Goal: Navigation & Orientation: Find specific page/section

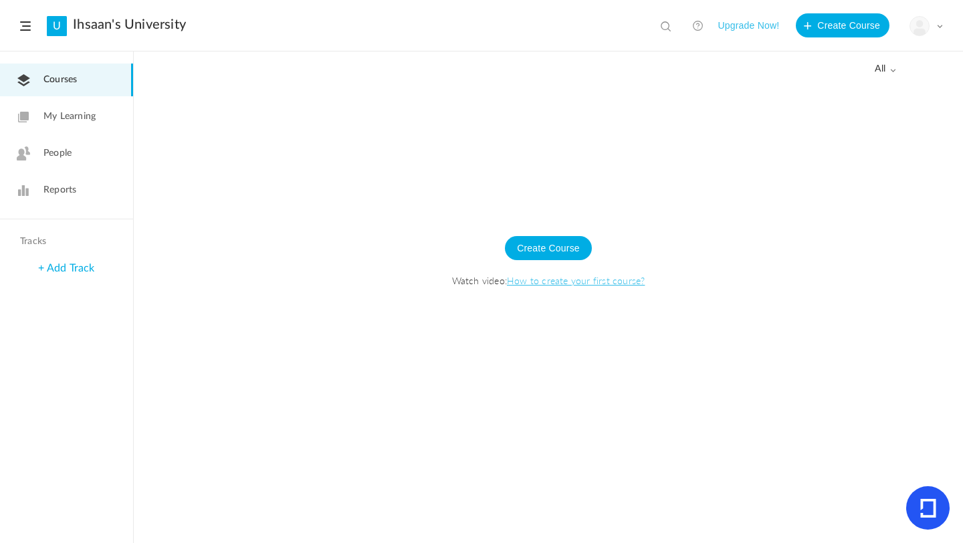
click at [291, 269] on div "Create Course Watch video: How to create your first course?" at bounding box center [548, 268] width 802 height 118
click at [86, 82] on link "Courses" at bounding box center [66, 80] width 133 height 33
click at [73, 25] on link "Ihsaan's University" at bounding box center [129, 25] width 113 height 16
click at [24, 26] on span at bounding box center [25, 25] width 11 height 9
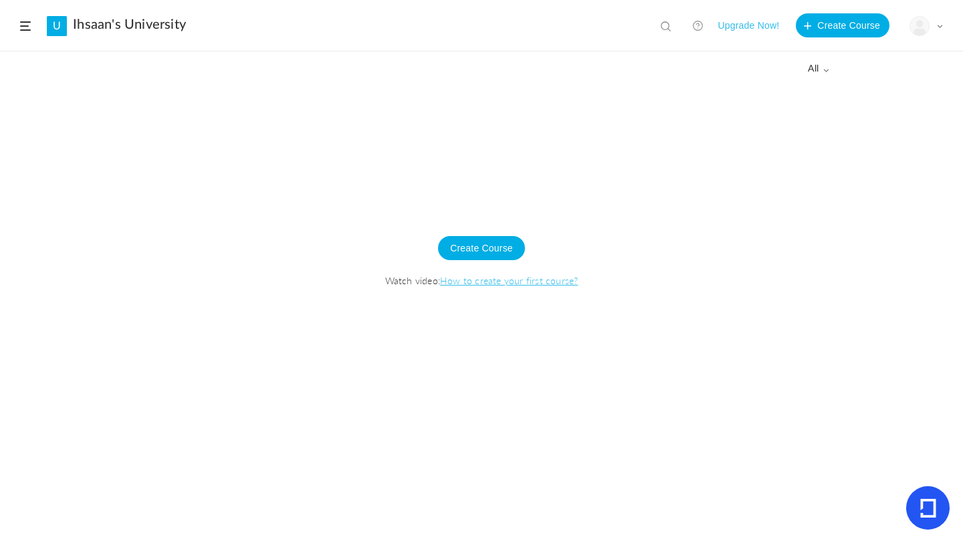
click at [24, 26] on span at bounding box center [25, 25] width 11 height 9
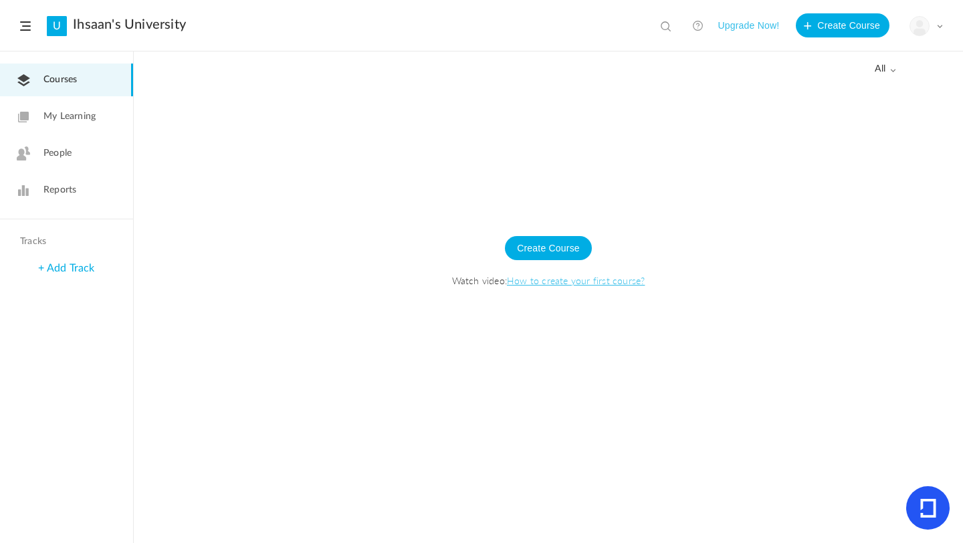
click at [940, 21] on div "My Profile University Settings Current Plan Logout" at bounding box center [925, 26] width 33 height 20
